Goal: Transaction & Acquisition: Book appointment/travel/reservation

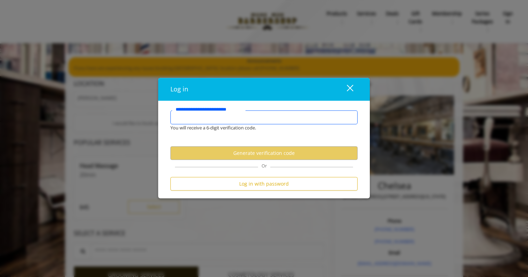
click at [240, 119] on input "**********" at bounding box center [263, 118] width 187 height 14
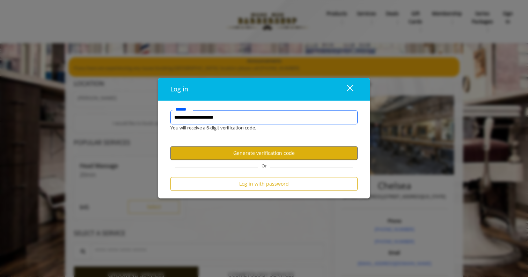
type input "**********"
click at [202, 153] on button "Generate verification code" at bounding box center [263, 154] width 187 height 14
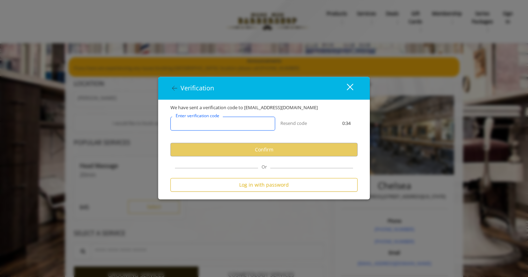
click at [245, 120] on input "Enter verification code" at bounding box center [222, 124] width 105 height 14
paste input "******"
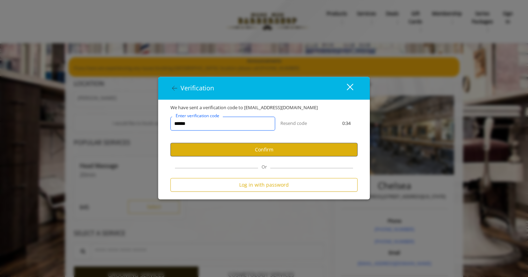
type input "******"
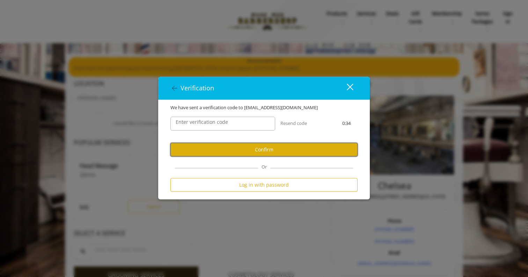
click at [254, 146] on button "Confirm" at bounding box center [263, 150] width 187 height 14
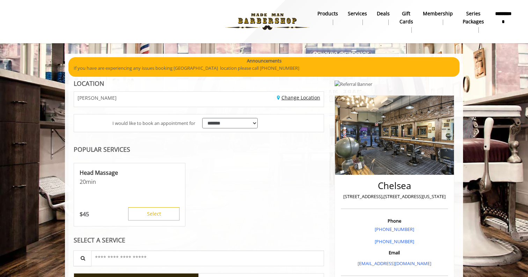
click at [290, 96] on link "Change Location" at bounding box center [298, 97] width 43 height 7
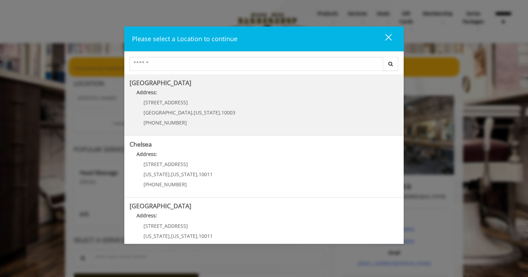
click at [203, 88] on Village "[GEOGRAPHIC_DATA] Address: [STREET_ADDRESS][US_STATE] (212) 598-1840" at bounding box center [264, 105] width 269 height 51
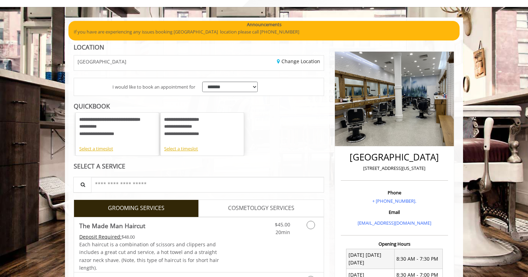
scroll to position [40, 0]
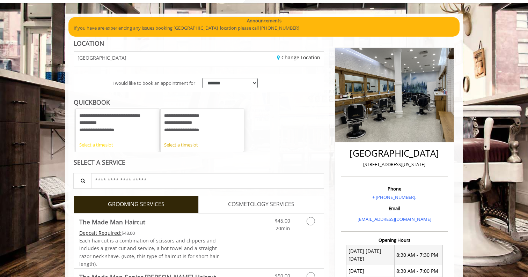
click at [110, 145] on div "Select a timeslot" at bounding box center [117, 144] width 76 height 7
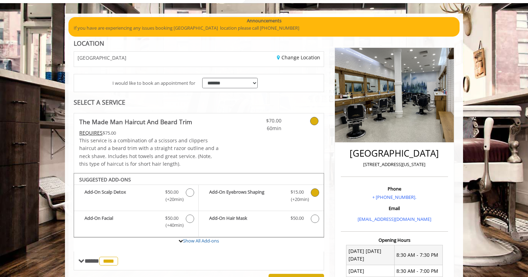
click at [315, 191] on icon "The Made Man Haircut And Beard Trim Add-onS" at bounding box center [315, 193] width 8 height 8
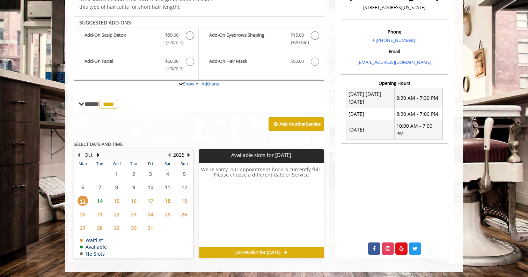
scroll to position [199, 0]
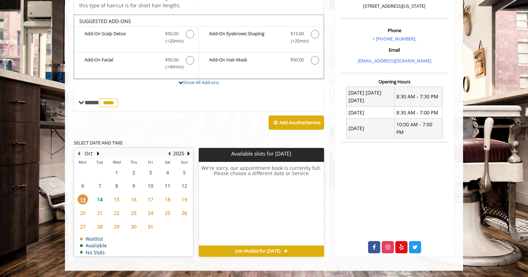
click at [101, 227] on span "28" at bounding box center [100, 227] width 10 height 10
click at [121, 225] on span "29" at bounding box center [116, 227] width 10 height 10
click at [131, 226] on span "30" at bounding box center [134, 227] width 10 height 10
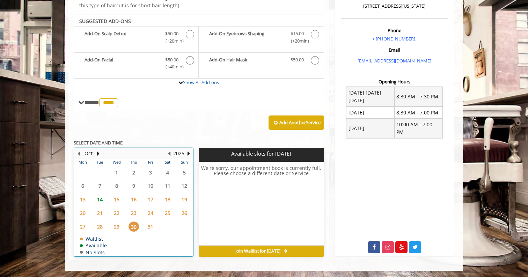
click at [141, 226] on td "30" at bounding box center [133, 227] width 17 height 14
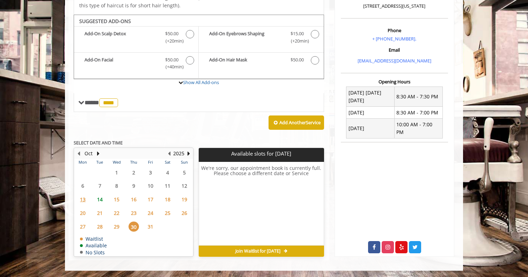
click at [153, 226] on span "31" at bounding box center [150, 227] width 10 height 10
click at [188, 155] on button "Next Year" at bounding box center [189, 154] width 6 height 8
click at [134, 198] on span "15" at bounding box center [134, 200] width 10 height 10
click at [151, 198] on span "16" at bounding box center [150, 200] width 10 height 10
click at [171, 154] on button "Previous Year" at bounding box center [169, 154] width 6 height 8
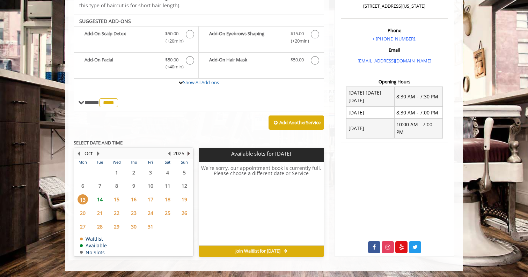
click at [187, 153] on button "Next Year" at bounding box center [189, 154] width 6 height 8
click at [171, 153] on button "Previous Year" at bounding box center [169, 154] width 6 height 8
click at [101, 201] on span "14" at bounding box center [100, 200] width 10 height 10
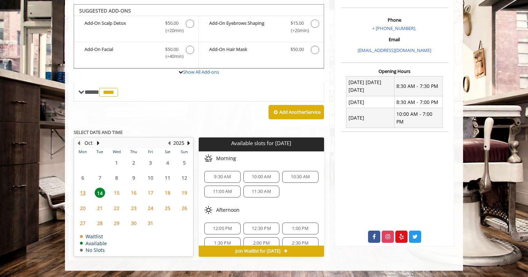
scroll to position [90, 0]
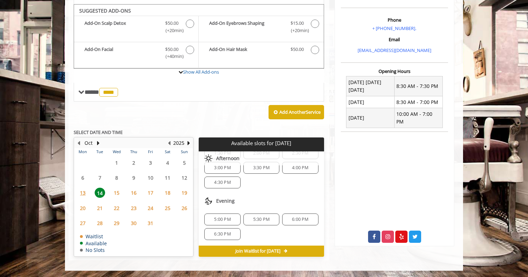
click at [137, 194] on span "16" at bounding box center [134, 193] width 10 height 10
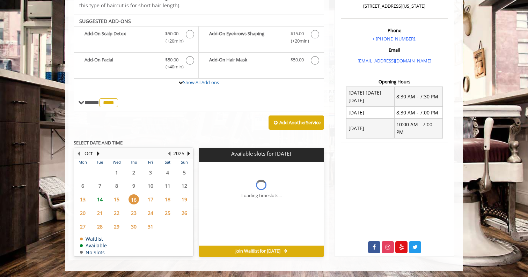
scroll to position [0, 0]
click at [152, 201] on span "17" at bounding box center [150, 200] width 10 height 10
click at [164, 201] on span "18" at bounding box center [167, 200] width 10 height 10
click at [182, 201] on span "19" at bounding box center [184, 200] width 10 height 10
click at [146, 228] on span "31" at bounding box center [150, 227] width 10 height 10
